Goal: Task Accomplishment & Management: Manage account settings

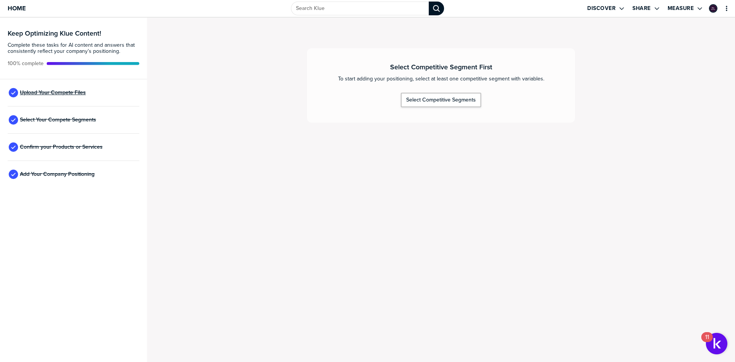
click at [46, 92] on span "Upload Your Compete Files" at bounding box center [53, 93] width 66 height 6
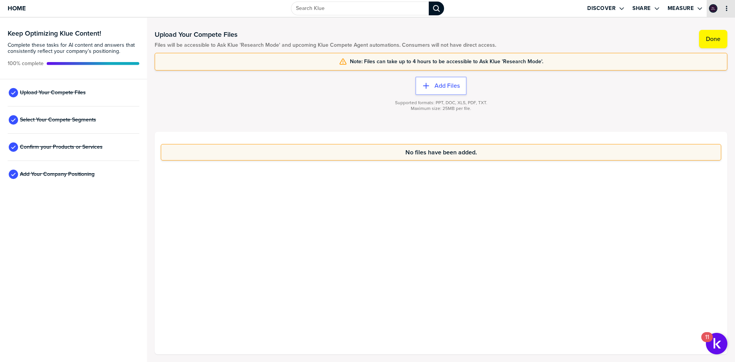
click at [727, 10] on icon "primary" at bounding box center [727, 8] width 6 height 6
click at [16, 3] on link "Home" at bounding box center [17, 8] width 18 height 17
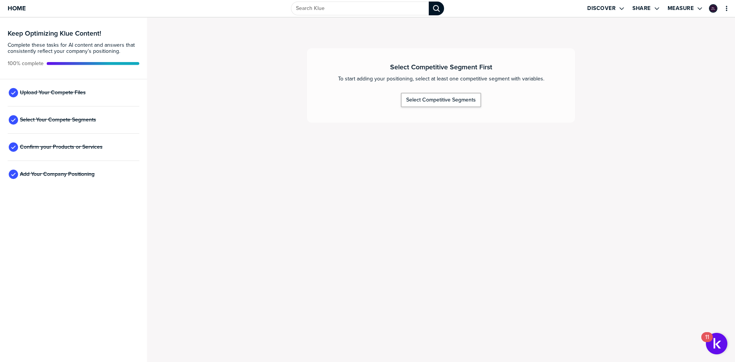
click at [272, 148] on div "Select Competitive Segment First To start adding your positioning, select at le…" at bounding box center [441, 86] width 588 height 136
click at [58, 175] on span "Add Your Company Positioning" at bounding box center [57, 174] width 75 height 6
click at [56, 175] on span "Add Your Company Positioning" at bounding box center [57, 174] width 75 height 6
click at [64, 151] on div "Confirm your Products or Services" at bounding box center [74, 147] width 132 height 27
click at [69, 119] on span "Select Your Compete Segments" at bounding box center [58, 120] width 76 height 6
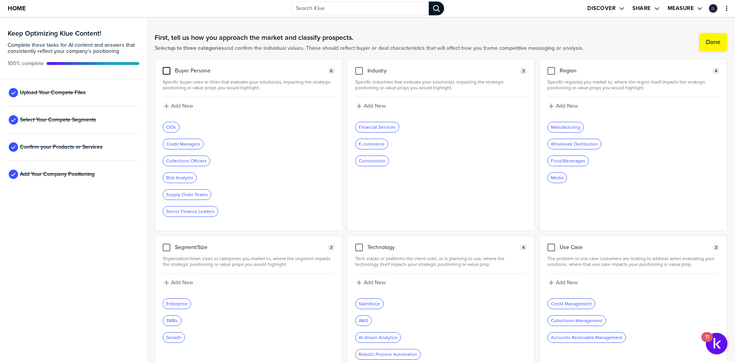
click at [166, 72] on div at bounding box center [167, 71] width 8 height 8
click at [167, 67] on input "checkbox" at bounding box center [167, 67] width 0 height 0
click at [167, 245] on div at bounding box center [167, 247] width 8 height 8
click at [167, 243] on input "checkbox" at bounding box center [167, 243] width 0 height 0
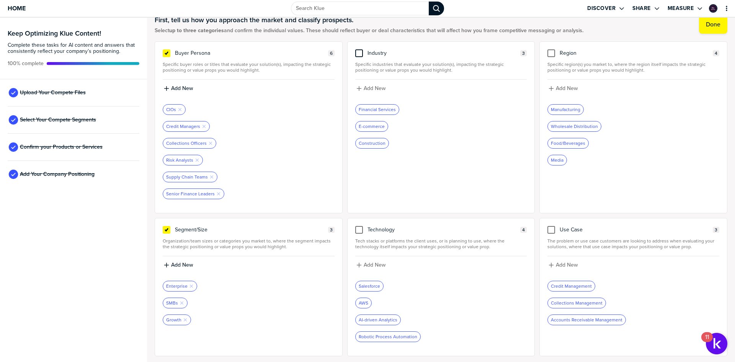
click at [356, 51] on div at bounding box center [359, 53] width 8 height 8
click at [359, 49] on input "checkbox" at bounding box center [359, 49] width 0 height 0
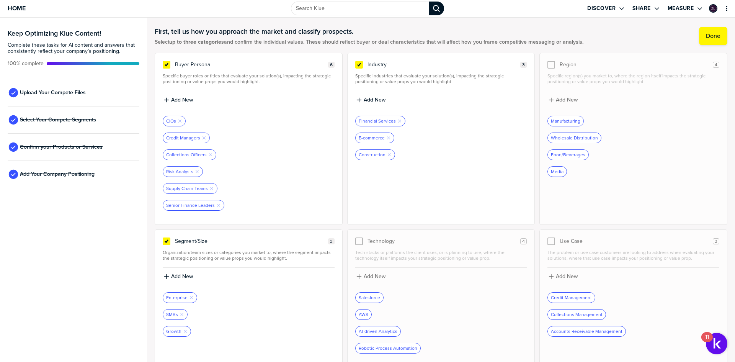
scroll to position [0, 0]
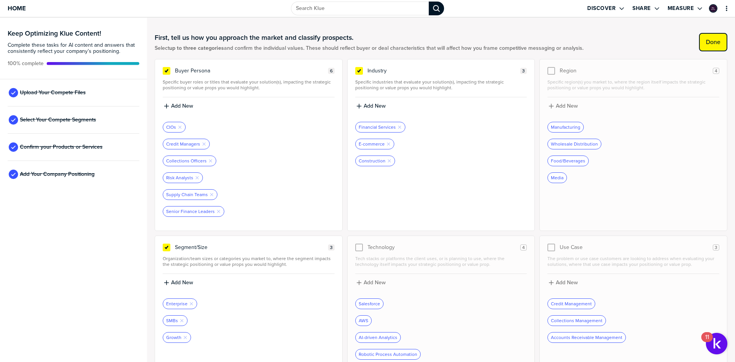
click at [710, 48] on button "Done" at bounding box center [713, 42] width 28 height 18
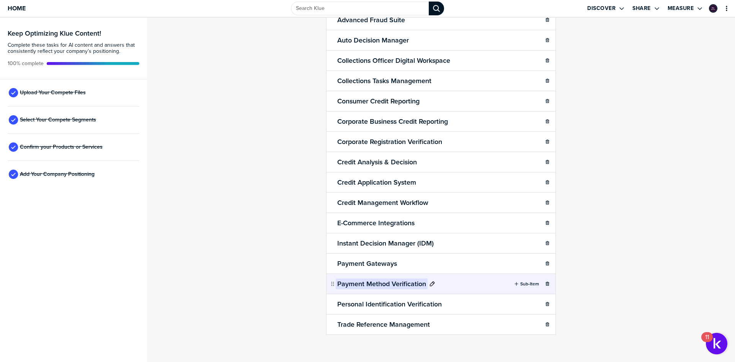
scroll to position [109, 0]
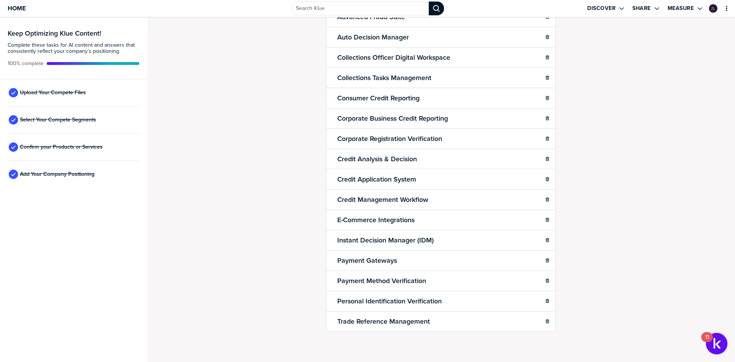
click at [50, 179] on div "Add Your Company Positioning" at bounding box center [74, 174] width 132 height 27
click at [49, 171] on span "Add Your Company Positioning" at bounding box center [57, 174] width 75 height 6
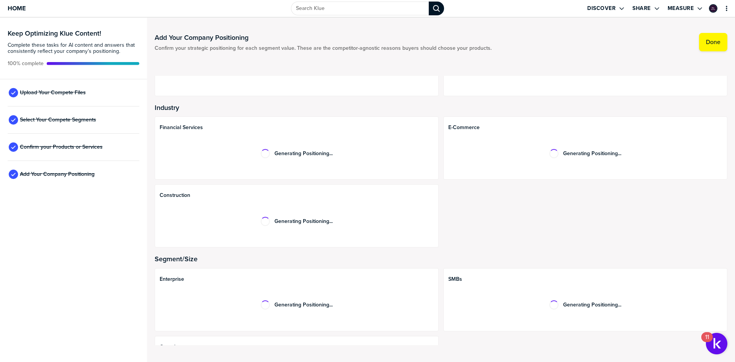
drag, startPoint x: 527, startPoint y: 222, endPoint x: 484, endPoint y: 222, distance: 43.3
click at [526, 222] on div "Financial Services Generating Positioning... E-commerce Generating Positioning.…" at bounding box center [441, 181] width 573 height 131
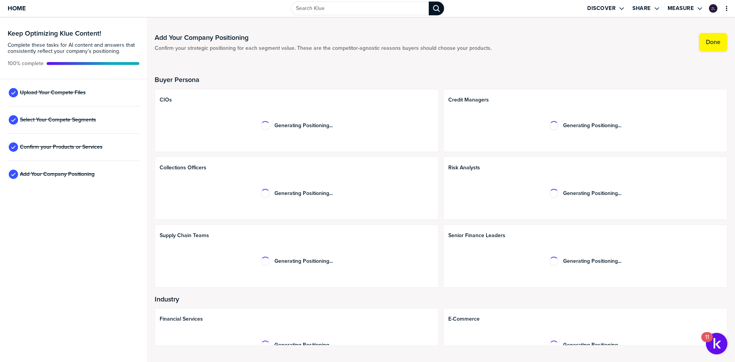
drag, startPoint x: 290, startPoint y: 270, endPoint x: 311, endPoint y: 268, distance: 20.8
click at [291, 270] on div "Generating Positioning..." at bounding box center [297, 261] width 274 height 36
click at [314, 273] on div "Generating Positioning..." at bounding box center [297, 261] width 274 height 36
click at [49, 95] on span "Upload Your Compete Files" at bounding box center [53, 93] width 66 height 6
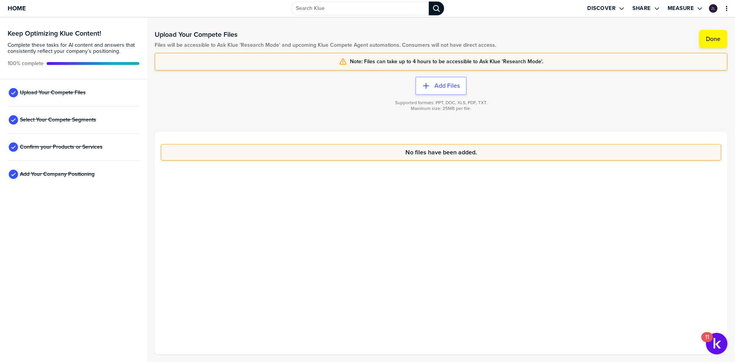
drag, startPoint x: 375, startPoint y: 173, endPoint x: 393, endPoint y: 176, distance: 18.4
click at [375, 173] on div "No files have been added." at bounding box center [441, 243] width 573 height 222
click at [474, 200] on div "No files have been added." at bounding box center [441, 243] width 573 height 222
click at [277, 239] on div "No files have been added." at bounding box center [441, 243] width 573 height 222
click at [439, 86] on label "Add Files" at bounding box center [447, 86] width 25 height 8
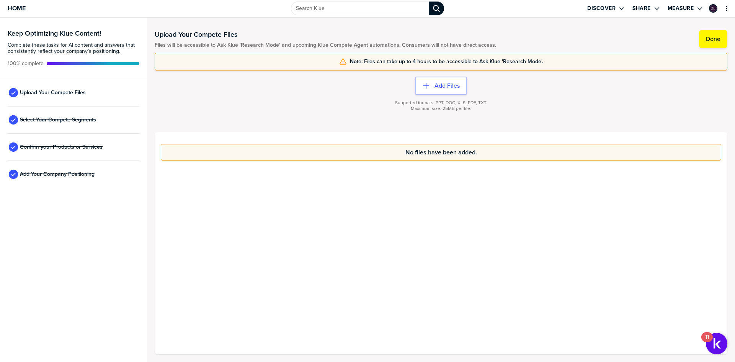
click at [404, 208] on div "No files have been added." at bounding box center [441, 243] width 573 height 222
click at [383, 248] on div "No files have been added." at bounding box center [441, 243] width 573 height 222
drag, startPoint x: 400, startPoint y: 60, endPoint x: 430, endPoint y: 61, distance: 30.3
click at [430, 61] on span "Note: Files can take up to 4 hours to be accessible to Ask Klue 'Research Mode'." at bounding box center [446, 62] width 193 height 6
click at [415, 247] on div "No files have been added." at bounding box center [441, 243] width 573 height 222
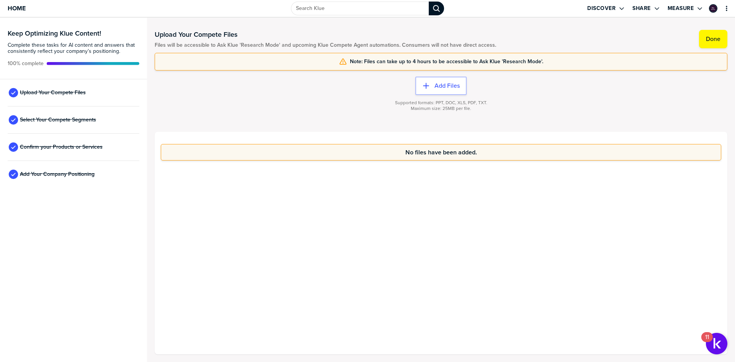
click at [421, 227] on div "No files have been added." at bounding box center [441, 243] width 573 height 222
click at [423, 234] on div "No files have been added." at bounding box center [441, 243] width 573 height 222
click at [20, 7] on span "Home" at bounding box center [17, 8] width 18 height 7
